Goal: Check status

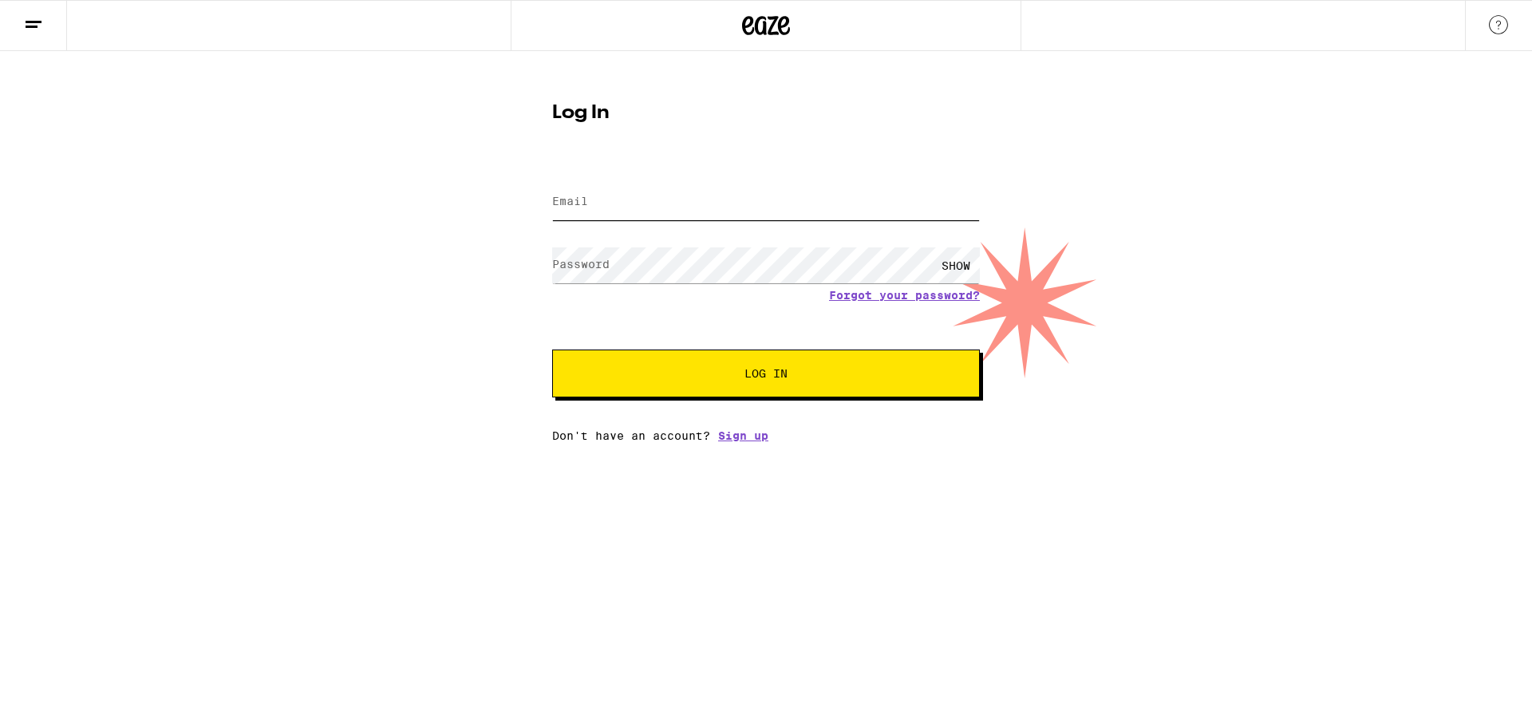
click at [614, 208] on input "Email" at bounding box center [766, 202] width 428 height 36
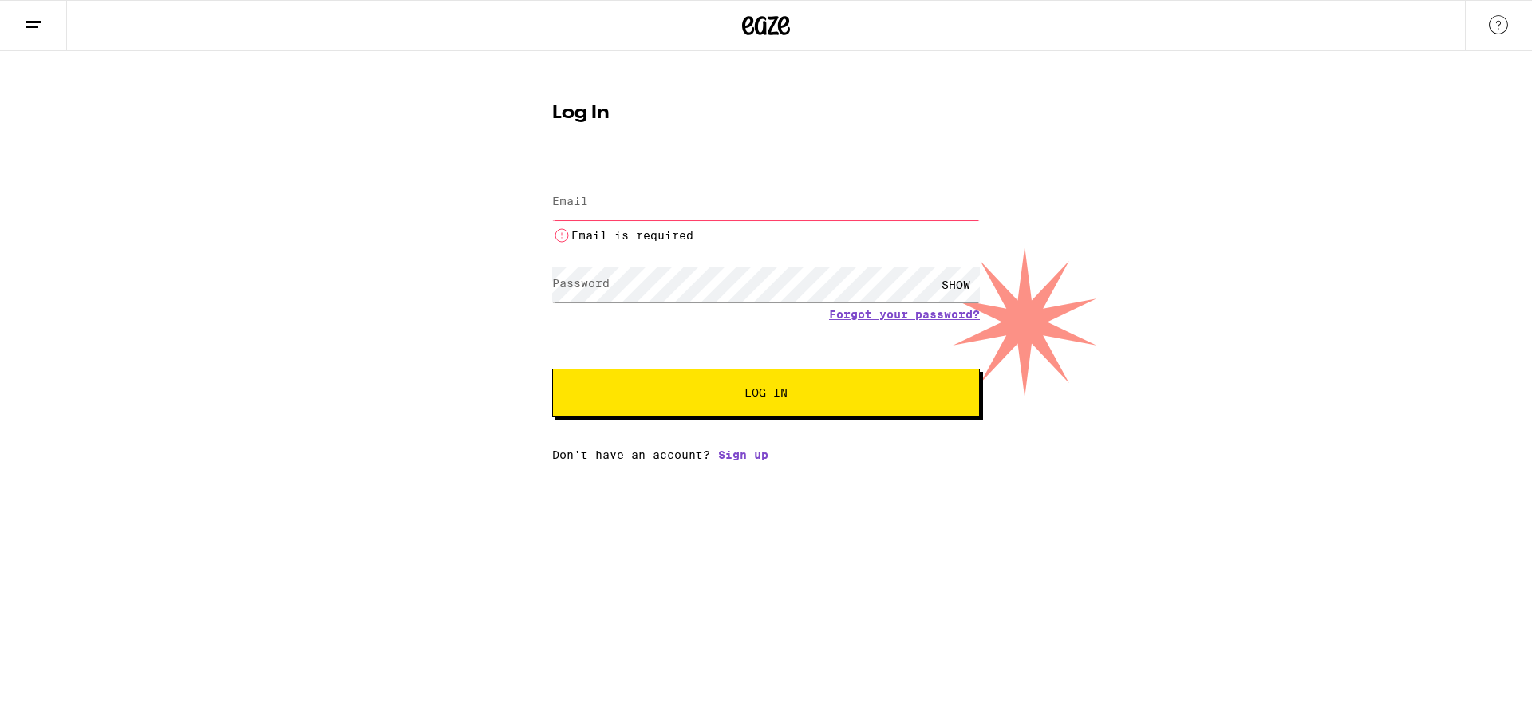
type input "[PERSON_NAME][EMAIL_ADDRESS][DOMAIN_NAME]"
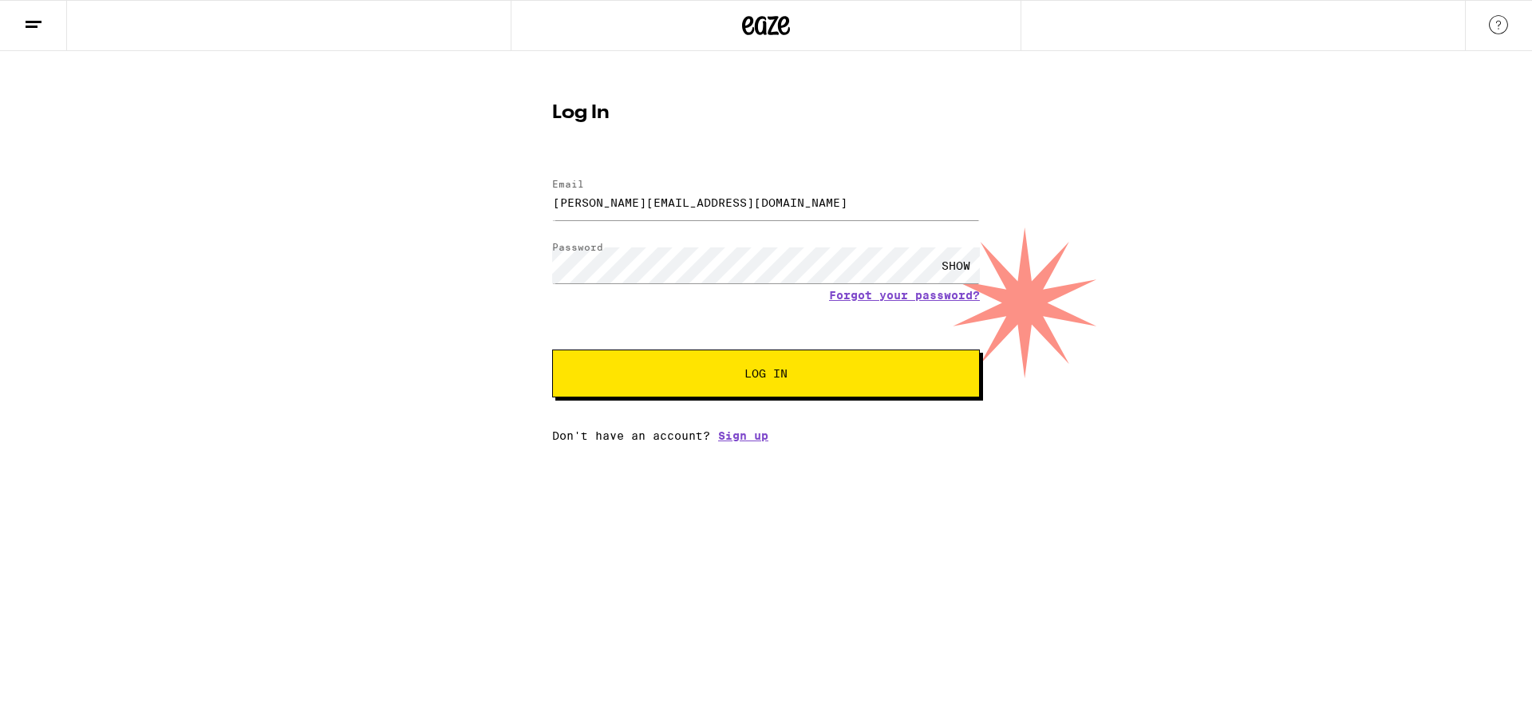
click at [745, 379] on span "Log In" at bounding box center [766, 373] width 43 height 11
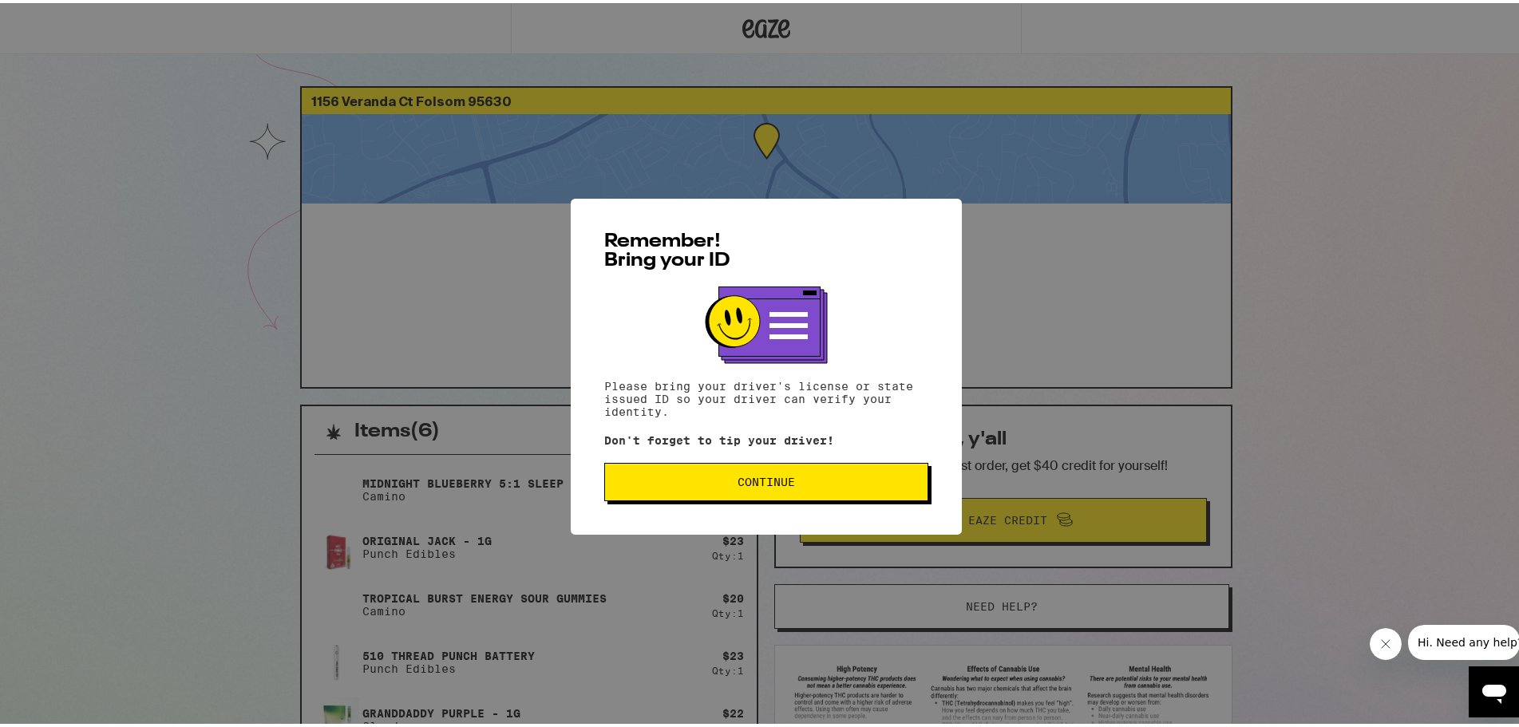
click at [780, 490] on button "Continue" at bounding box center [766, 479] width 324 height 38
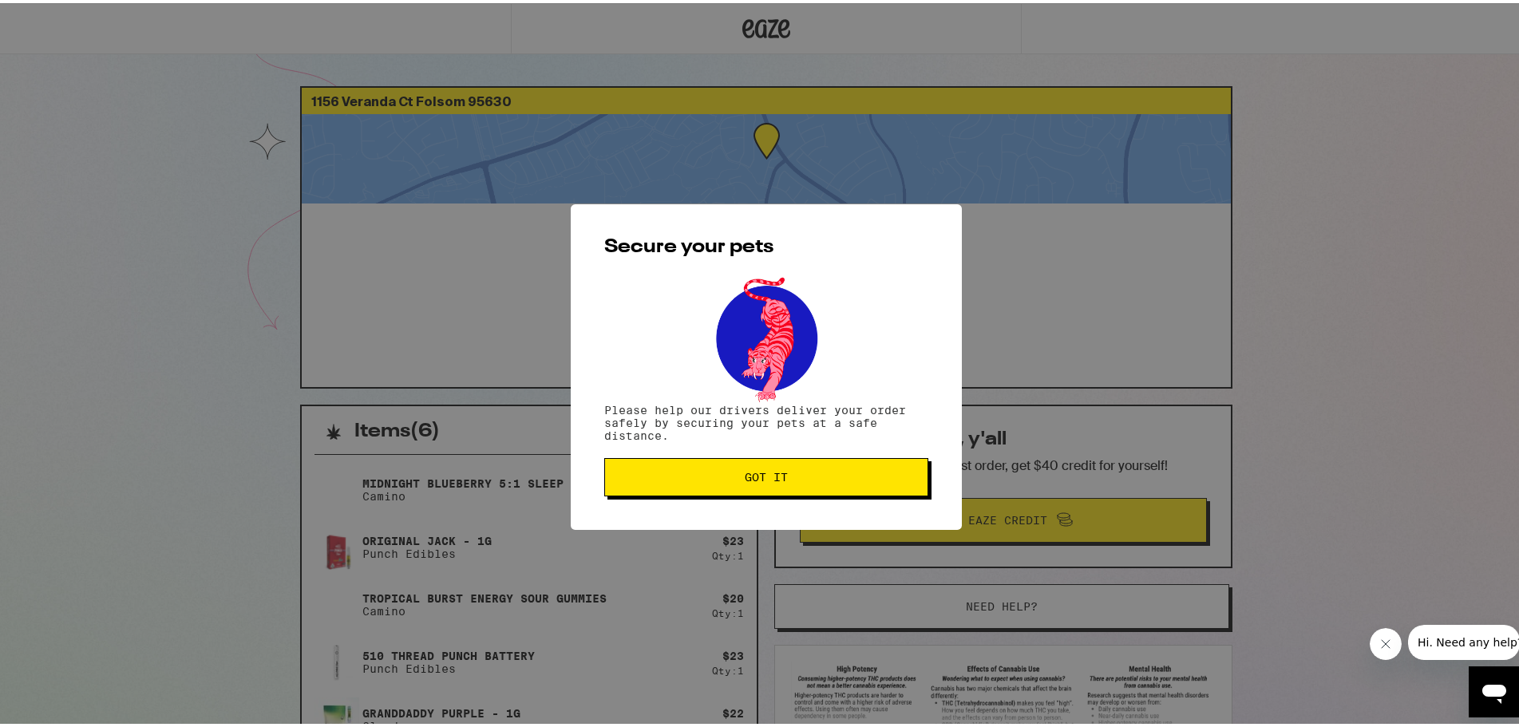
click at [788, 486] on button "Got it" at bounding box center [766, 474] width 324 height 38
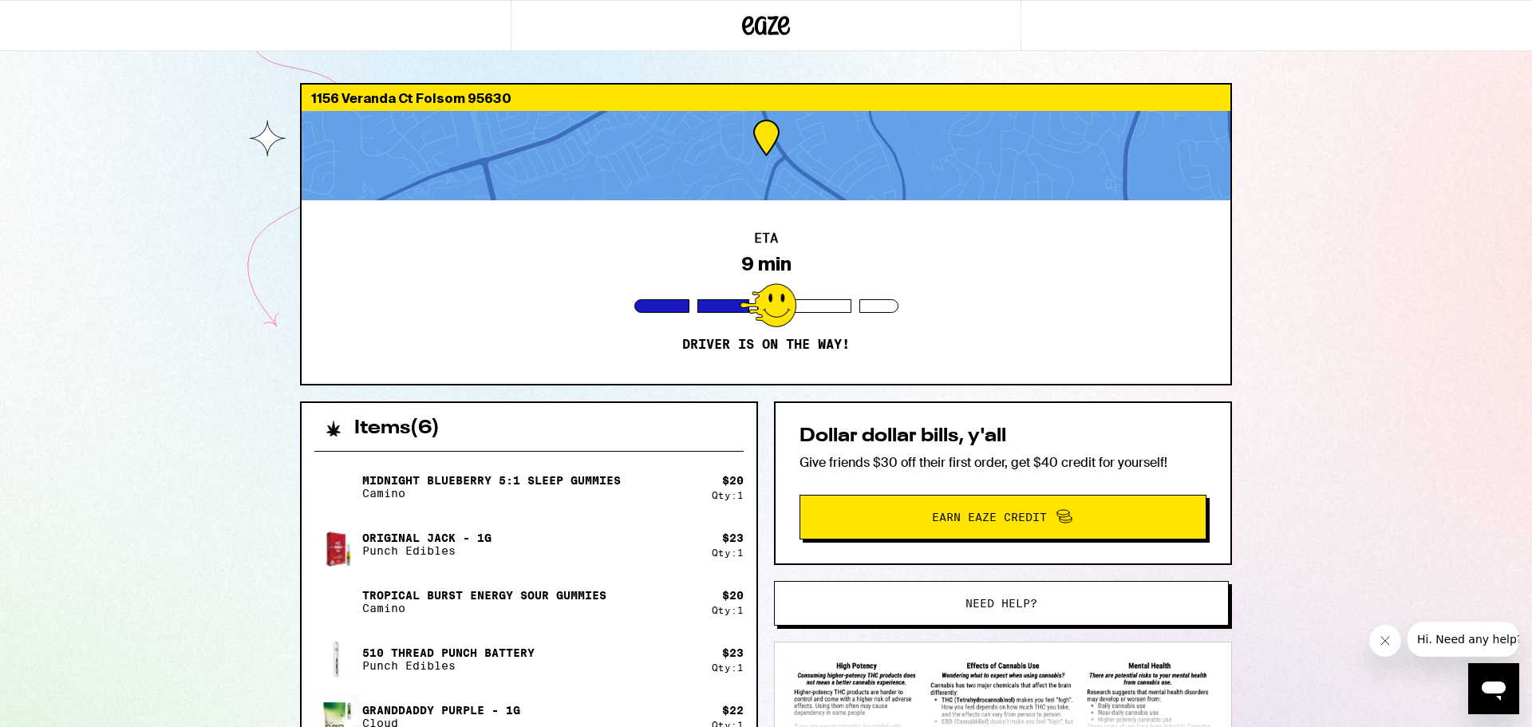
click at [760, 176] on div at bounding box center [766, 155] width 929 height 89
click at [1358, 420] on div "1156 Veranda Ct Folsom 95630 ETA 9 min Driver is on the way! Items ( 6 ) Midnig…" at bounding box center [766, 543] width 1532 height 1086
click at [664, 317] on div "ETA 9 min Driver is on the way!" at bounding box center [766, 292] width 929 height 184
click at [751, 299] on div at bounding box center [768, 305] width 57 height 44
